Goal: Transaction & Acquisition: Download file/media

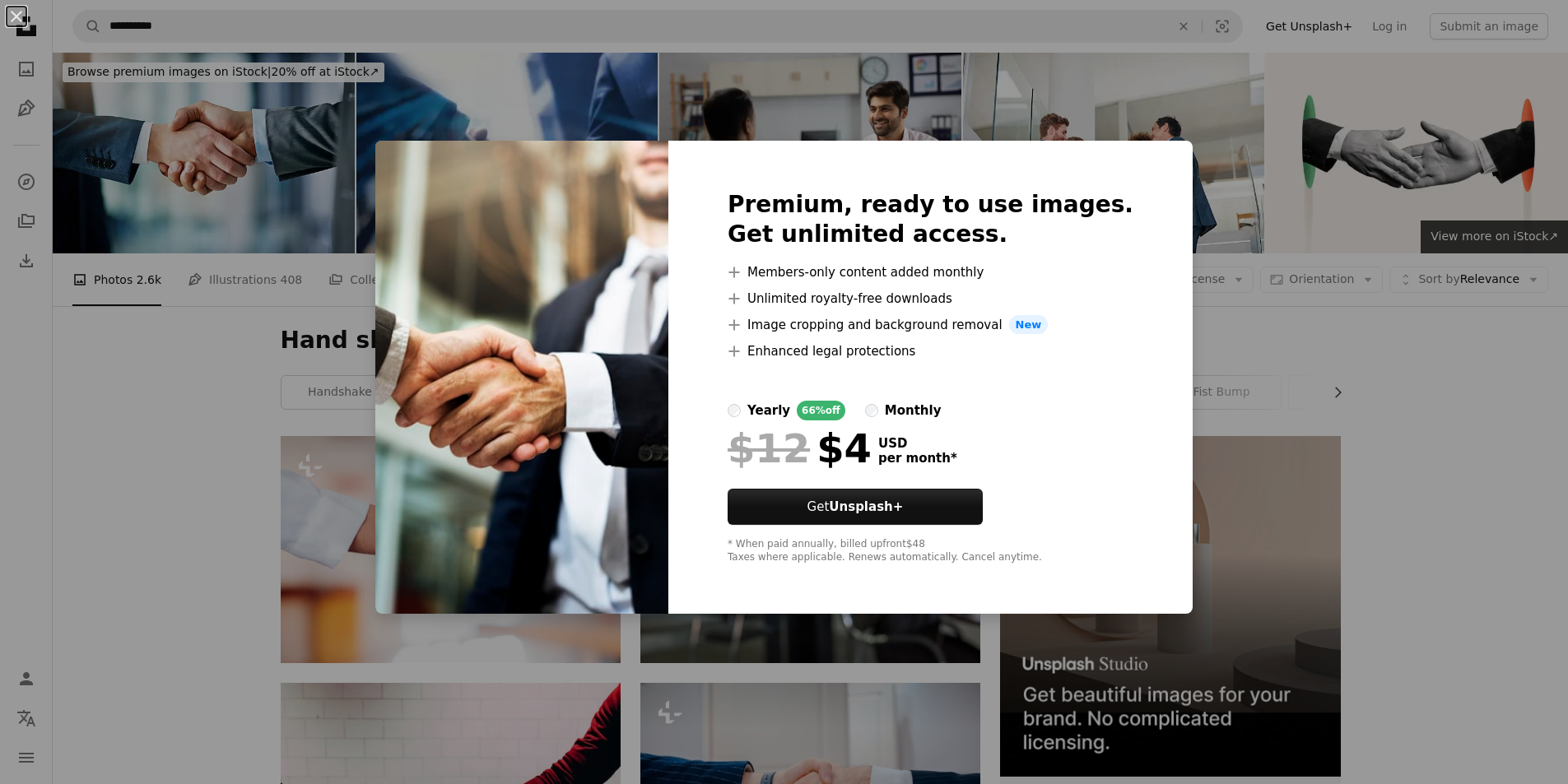
scroll to position [1399, 0]
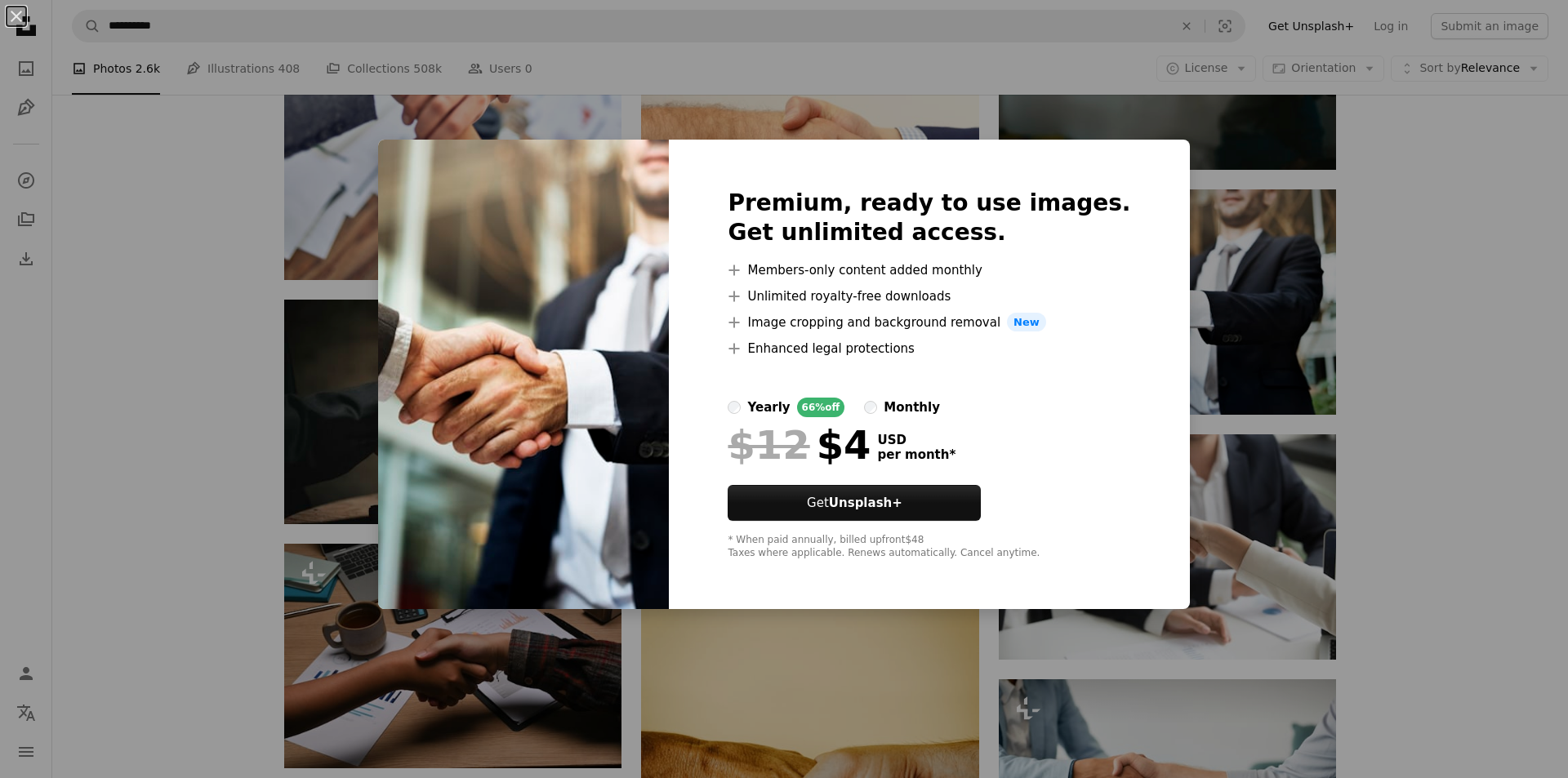
click at [1334, 366] on div "An X shape Premium, ready to use images. Get unlimited access. A plus sign Memb…" at bounding box center [784, 389] width 1568 height 778
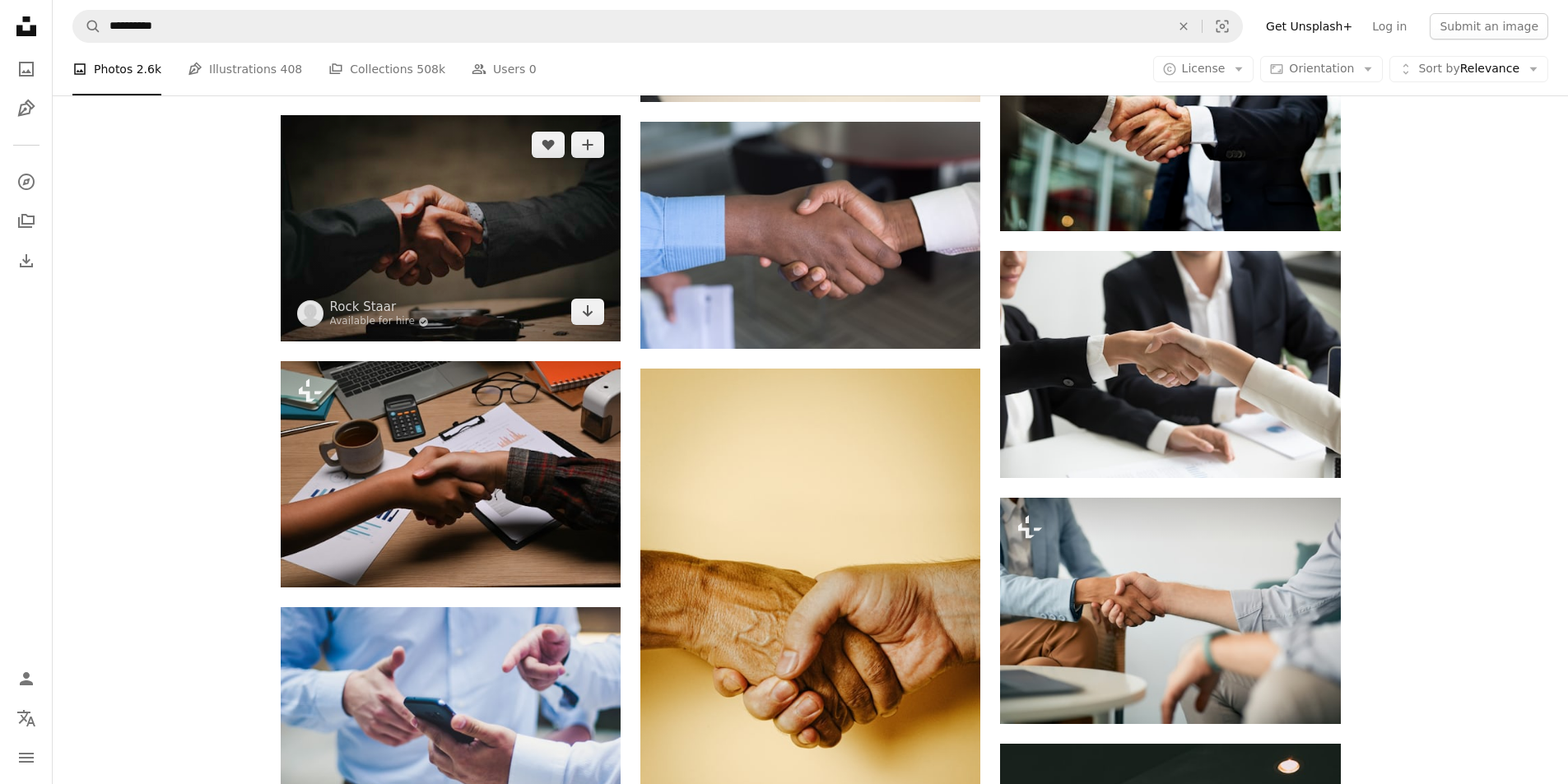
scroll to position [1564, 0]
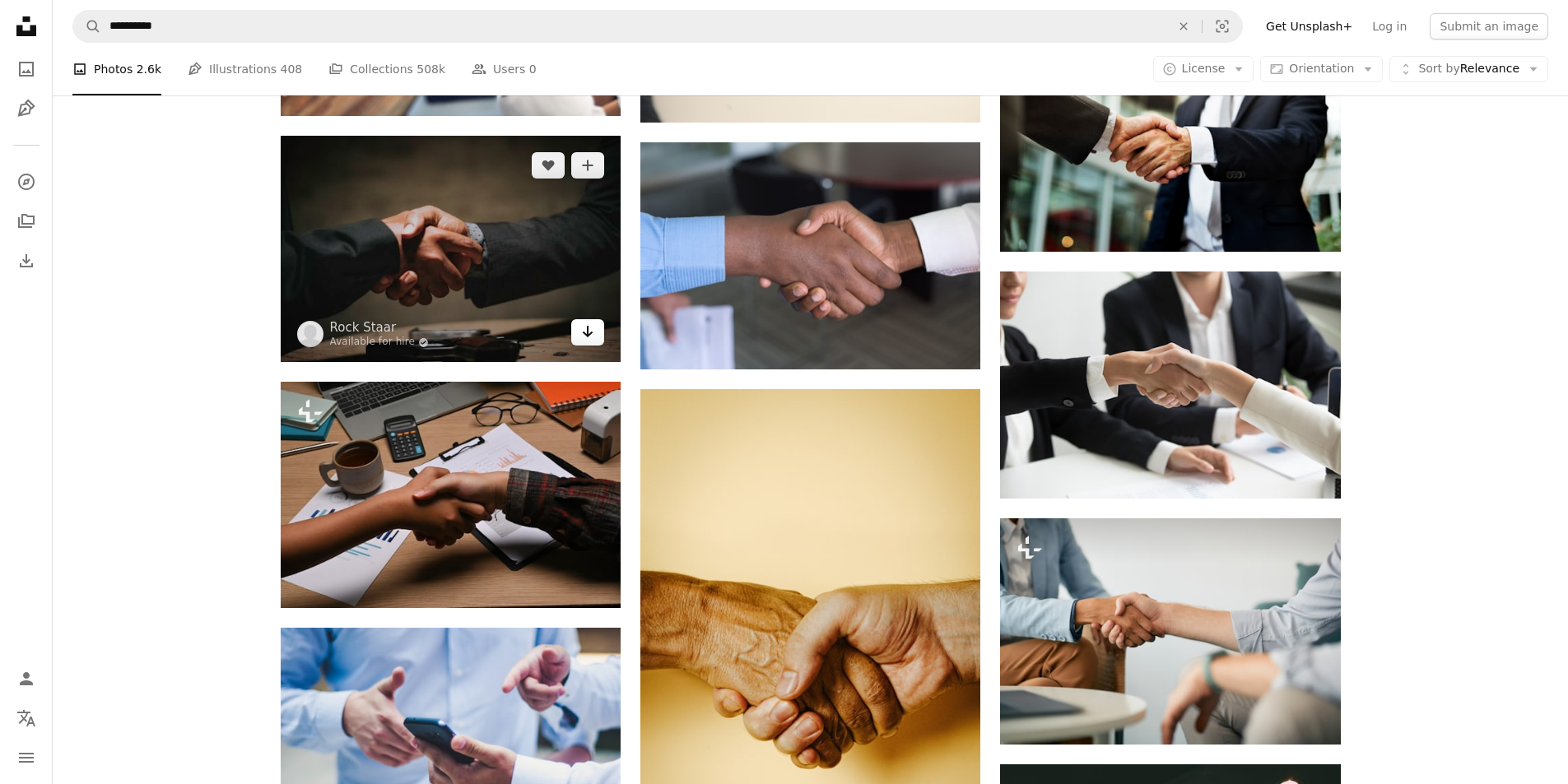
click at [590, 334] on icon "Download" at bounding box center [587, 332] width 11 height 12
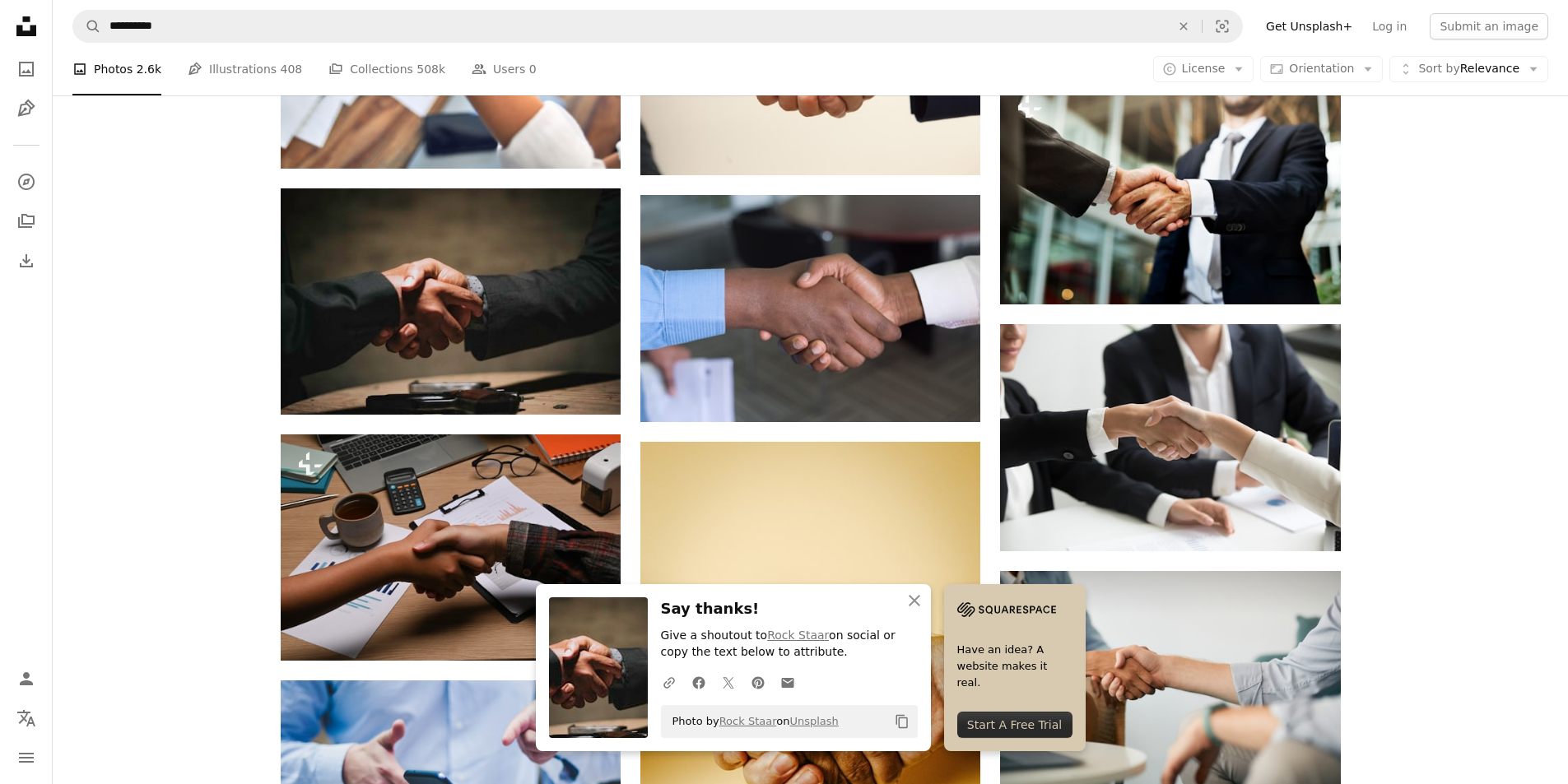
scroll to position [1399, 0]
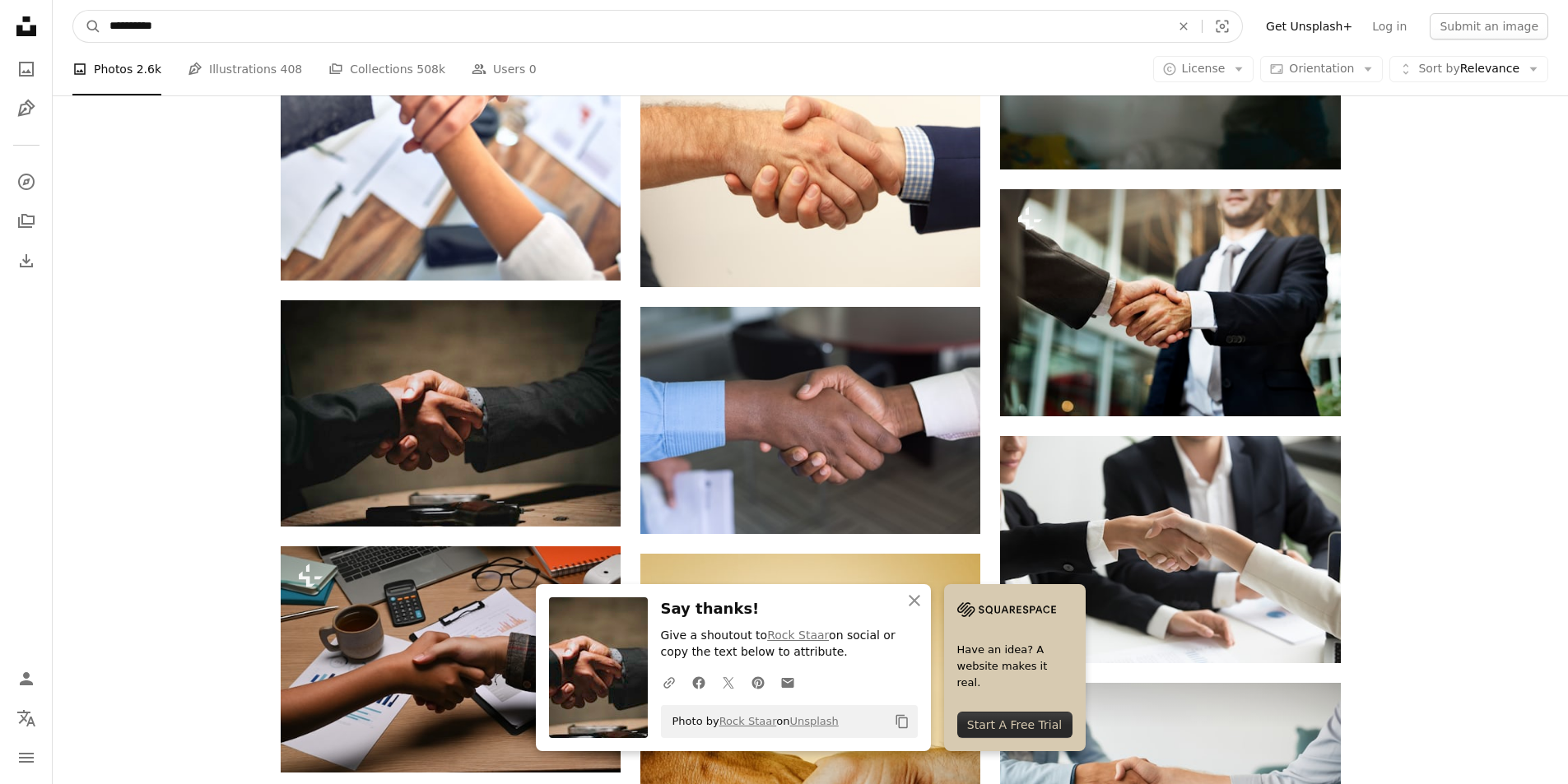
click at [533, 41] on input "**********" at bounding box center [633, 27] width 1064 height 32
type input "*******"
click at [73, 11] on button "A magnifying glass" at bounding box center [87, 27] width 28 height 32
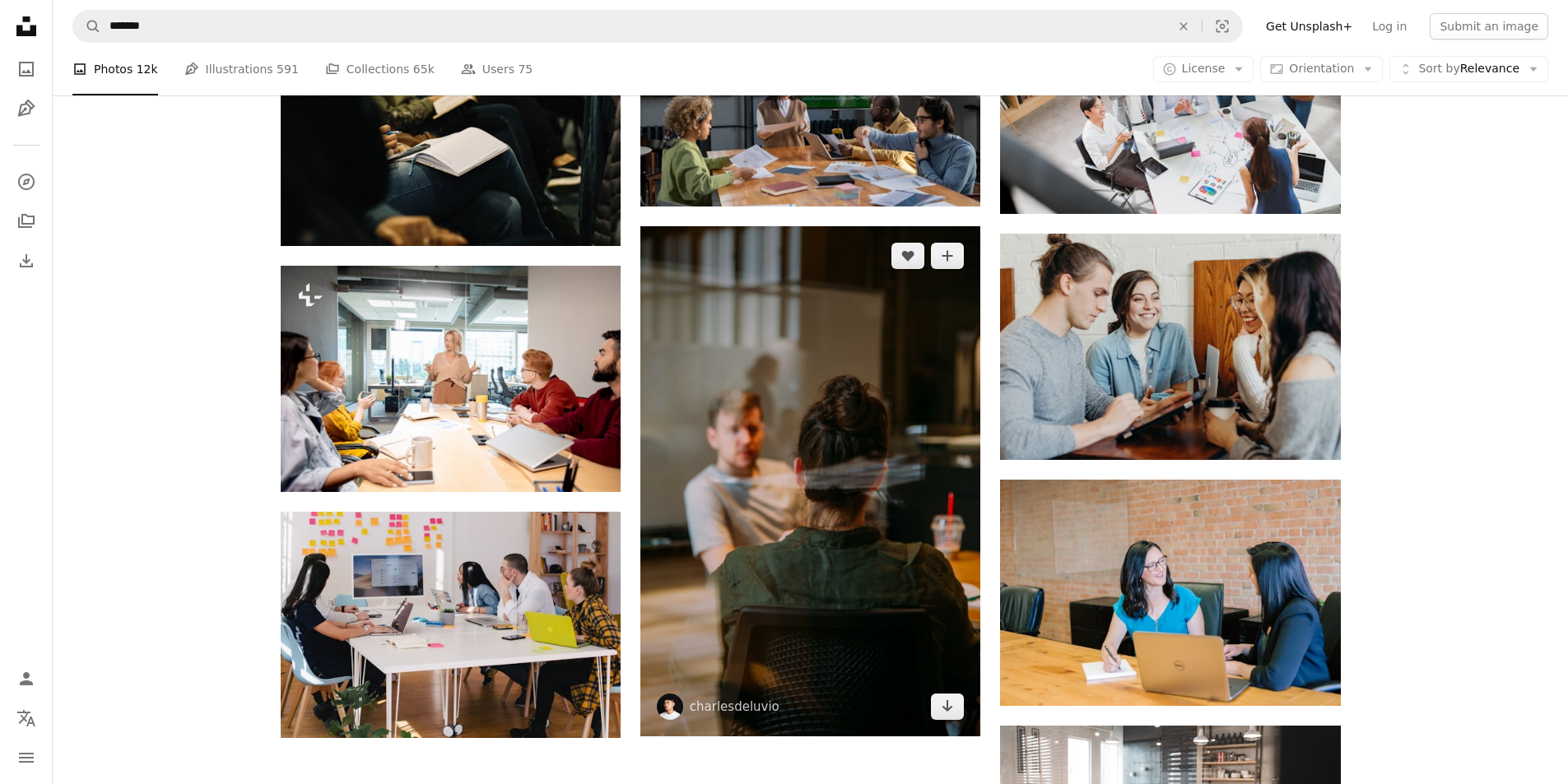
scroll to position [1482, 0]
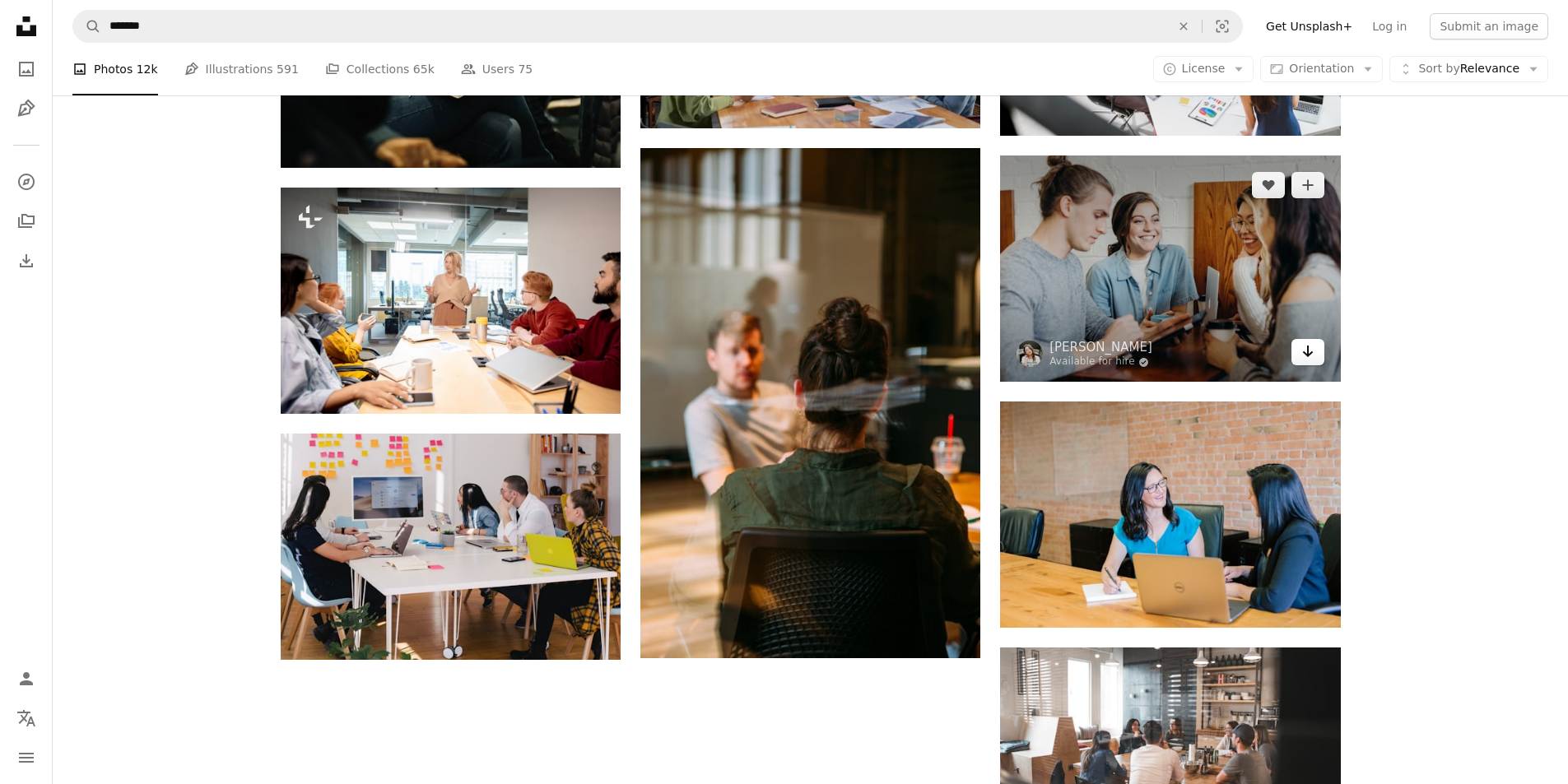
click at [1295, 358] on link "Arrow pointing down" at bounding box center [1307, 353] width 33 height 27
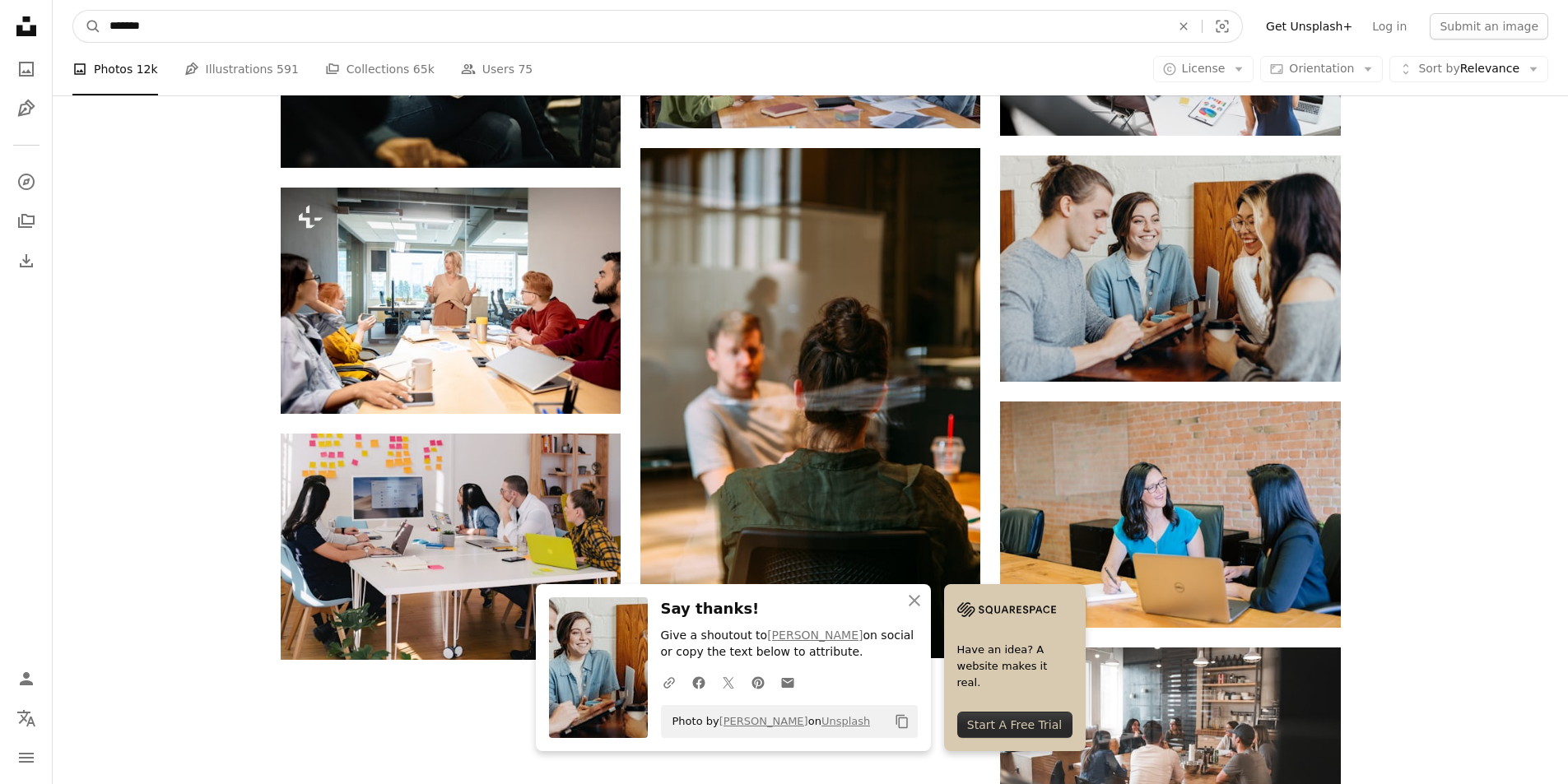
drag, startPoint x: 265, startPoint y: 32, endPoint x: 72, endPoint y: 42, distance: 193.3
click at [40, 33] on div "Unsplash logo Unsplash Home A photo Pen Tool A compass A stack of folders Downl…" at bounding box center [784, 192] width 1568 height 3348
type input "**********"
click at [73, 11] on button "A magnifying glass" at bounding box center [87, 27] width 28 height 32
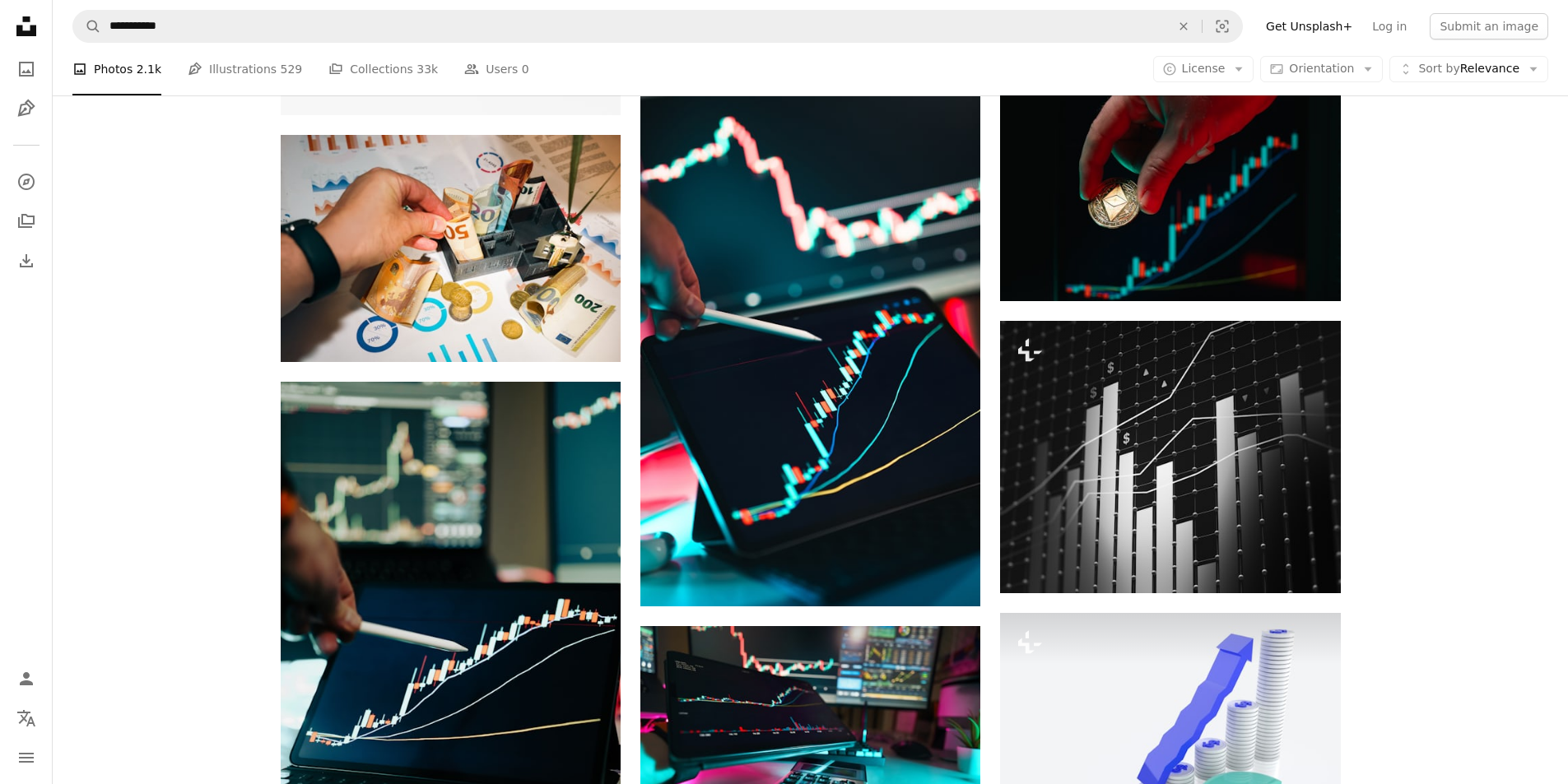
scroll to position [741, 0]
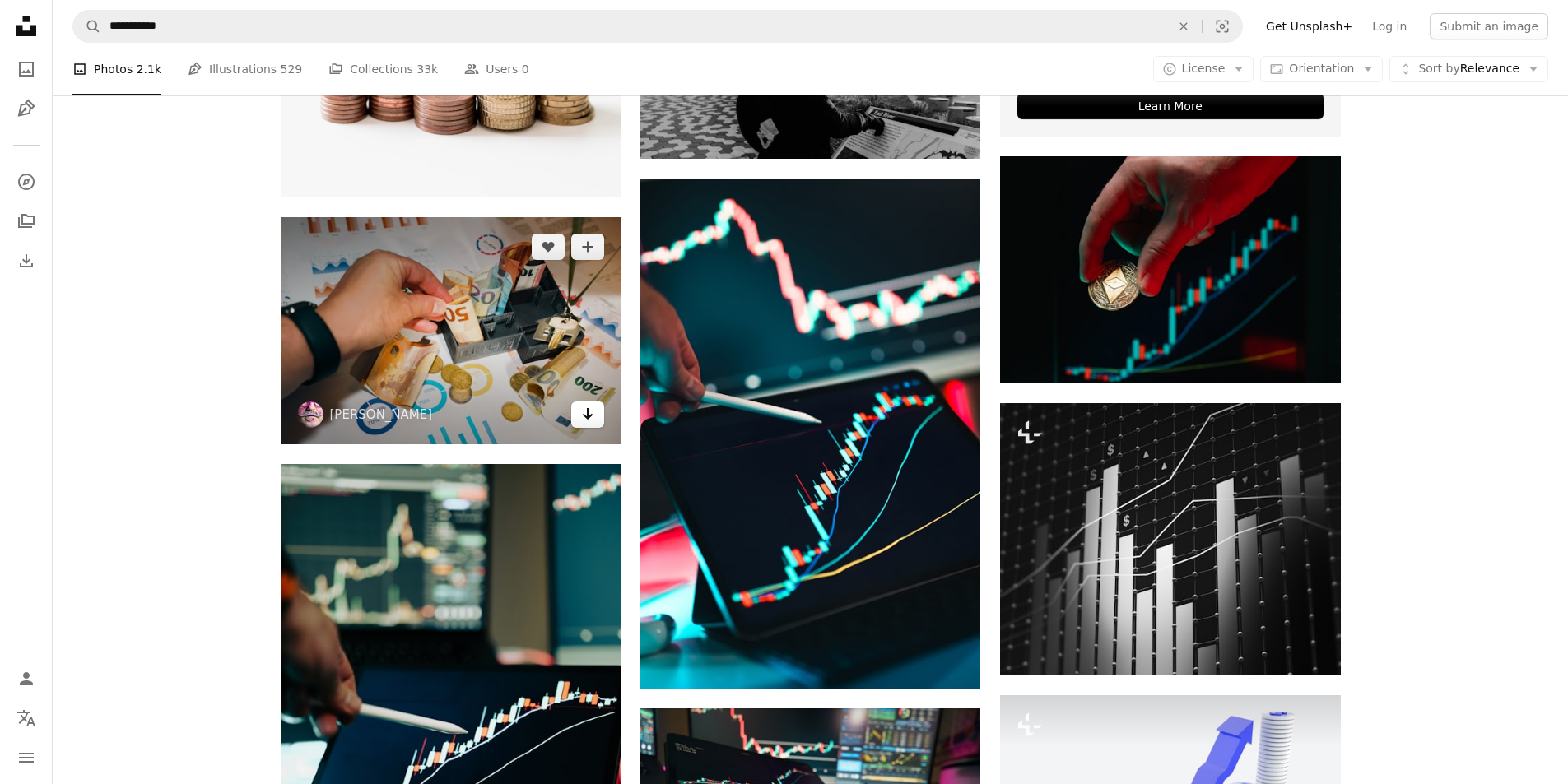
click at [584, 415] on icon "Download" at bounding box center [587, 414] width 11 height 12
